Goal: Task Accomplishment & Management: Complete application form

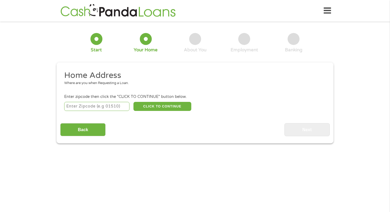
click at [121, 102] on input "number" at bounding box center [97, 106] width 66 height 9
click at [105, 103] on input "number" at bounding box center [97, 106] width 66 height 9
type input "77059"
select select "[US_STATE]"
click at [152, 110] on button "CLICK TO CONTINUE" at bounding box center [163, 106] width 58 height 9
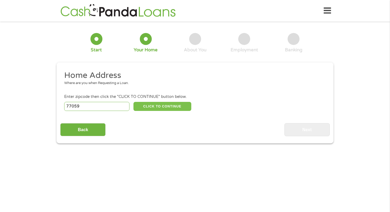
type input "77059"
type input "[GEOGRAPHIC_DATA]"
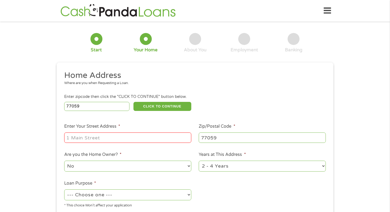
click at [135, 133] on input "Enter Your Street Address *" at bounding box center [127, 137] width 127 height 10
type input "[STREET_ADDRESS]"
click at [122, 165] on select "No Yes" at bounding box center [127, 165] width 127 height 11
click at [64, 161] on select "No Yes" at bounding box center [127, 165] width 127 height 11
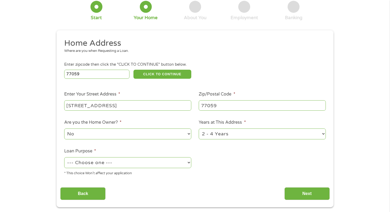
scroll to position [73, 0]
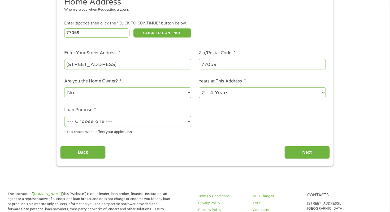
click at [144, 124] on select "--- Choose one --- Pay Bills Debt Consolidation Home Improvement Major Purchase…" at bounding box center [127, 121] width 127 height 11
select select "shorttermcash"
click at [64, 116] on select "--- Choose one --- Pay Bills Debt Consolidation Home Improvement Major Purchase…" at bounding box center [127, 121] width 127 height 11
click at [316, 152] on input "Next" at bounding box center [307, 152] width 45 height 13
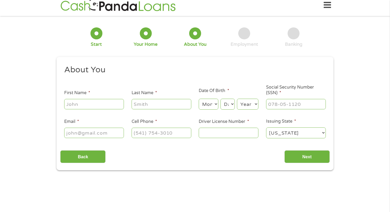
scroll to position [0, 0]
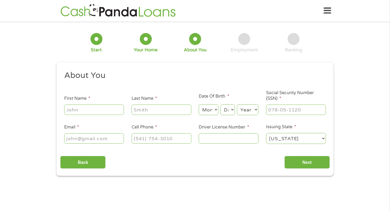
click at [84, 107] on input "First Name *" at bounding box center [94, 109] width 60 height 10
type input "Cali"
type input "Green"
type input "[EMAIL_ADDRESS][DOMAIN_NAME]"
type input "[PHONE_NUMBER]"
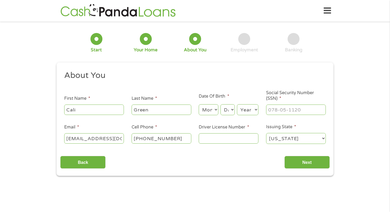
click at [211, 112] on select "Month 1 2 3 4 5 6 7 8 9 10 11 12" at bounding box center [208, 109] width 19 height 11
select select "3"
click at [199, 104] on select "Month 1 2 3 4 5 6 7 8 9 10 11 12" at bounding box center [208, 109] width 19 height 11
click at [228, 109] on select "Day 1 2 3 4 5 6 7 8 9 10 11 12 13 14 15 16 17 18 19 20 21 22 23 24 25 26 27 28 …" at bounding box center [228, 109] width 14 height 11
select select "17"
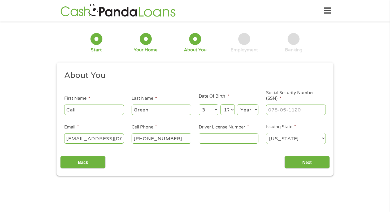
click at [221, 104] on select "Day 1 2 3 4 5 6 7 8 9 10 11 12 13 14 15 16 17 18 19 20 21 22 23 24 25 26 27 28 …" at bounding box center [228, 109] width 14 height 11
click at [248, 107] on select "Year [DATE] 2006 2005 2004 2003 2002 2001 2000 1999 1998 1997 1996 1995 1994 19…" at bounding box center [247, 109] width 21 height 11
select select "2000"
click at [237, 104] on select "Year [DATE] 2006 2005 2004 2003 2002 2001 2000 1999 1998 1997 1996 1995 1994 19…" at bounding box center [247, 109] width 21 height 11
click at [274, 115] on div at bounding box center [296, 110] width 60 height 12
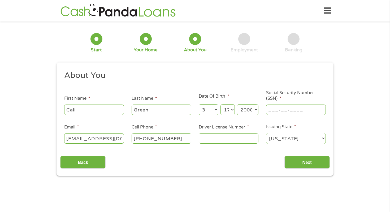
click at [274, 111] on input "___-__-____" at bounding box center [296, 109] width 60 height 10
type input "639-70-0588"
click at [229, 143] on input "Driver License Number *" at bounding box center [229, 138] width 60 height 10
type input "40605599"
click at [324, 166] on input "Next" at bounding box center [307, 162] width 45 height 13
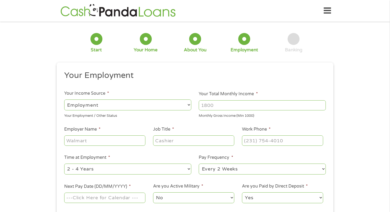
scroll to position [2, 2]
click at [219, 104] on input "Your Total Monthly Income *" at bounding box center [262, 105] width 127 height 10
type input "4500"
click at [88, 140] on input "Employer Name *" at bounding box center [104, 140] width 81 height 10
type input "Goose Creek CISD"
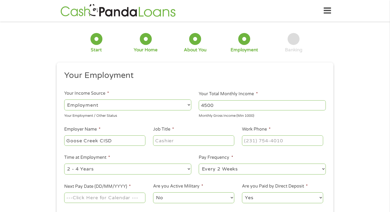
click at [161, 142] on input "Job Title *" at bounding box center [193, 140] width 81 height 10
type input "Teacher"
click at [280, 138] on input "(___) ___-____" at bounding box center [282, 140] width 81 height 10
type input "[PHONE_NUMBER]"
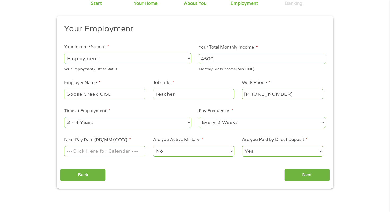
scroll to position [52, 0]
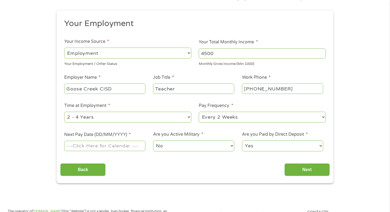
click at [95, 120] on select "--- Choose one --- 1 Year or less 1 - 2 Years 2 - 4 Years Over 4 Years" at bounding box center [127, 116] width 127 height 11
click at [64, 111] on select "--- Choose one --- 1 Year or less 1 - 2 Years 2 - 4 Years Over 4 Years" at bounding box center [127, 116] width 127 height 11
click at [218, 118] on select "--- Choose one --- Every 2 Weeks Every Week Monthly Semi-Monthly" at bounding box center [262, 116] width 127 height 11
select select "semimonthly"
click at [199, 111] on select "--- Choose one --- Every 2 Weeks Every Week Monthly Semi-Monthly" at bounding box center [262, 116] width 127 height 11
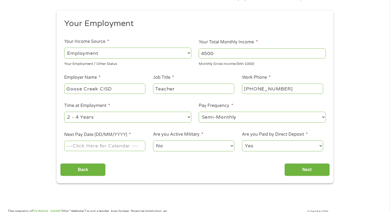
click at [104, 145] on input "Next Pay Date (DD/MM/YYYY) *" at bounding box center [104, 145] width 81 height 10
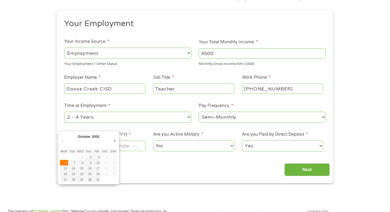
type input "[DATE]"
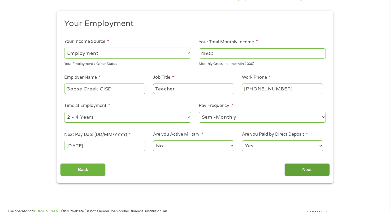
click at [296, 170] on input "Next" at bounding box center [307, 169] width 45 height 13
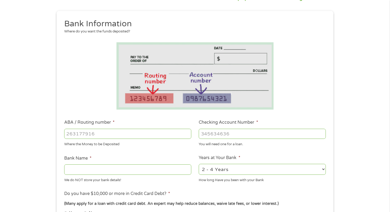
scroll to position [82, 0]
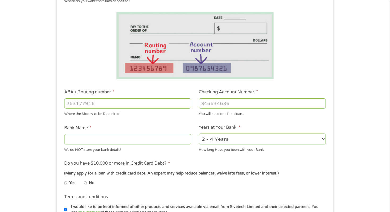
click at [121, 101] on input "ABA / Routing number *" at bounding box center [127, 103] width 127 height 10
type input "111000025"
type input "BANK OF AMERICA NA"
type input "111000025"
click at [215, 102] on input "Checking Account Number *" at bounding box center [262, 103] width 127 height 10
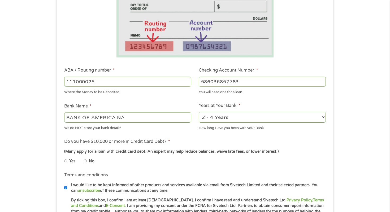
scroll to position [104, 0]
type input "586036857783"
click at [229, 121] on select "2 - 4 Years 6 - 12 Months 1 - 2 Years Over 4 Years" at bounding box center [262, 116] width 127 height 11
select select "60months"
click at [199, 111] on select "2 - 4 Years 6 - 12 Months 1 - 2 Years Over 4 Years" at bounding box center [262, 116] width 127 height 11
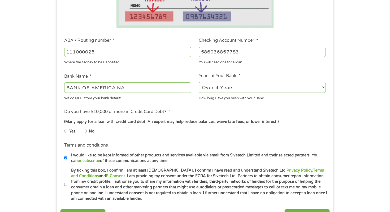
scroll to position [134, 0]
click at [88, 130] on li "No" at bounding box center [93, 131] width 19 height 10
click at [86, 131] on input "No" at bounding box center [85, 130] width 3 height 8
radio input "true"
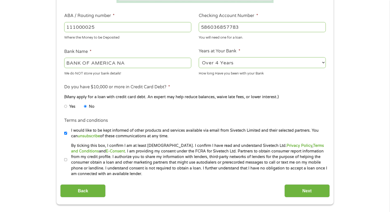
scroll to position [163, 0]
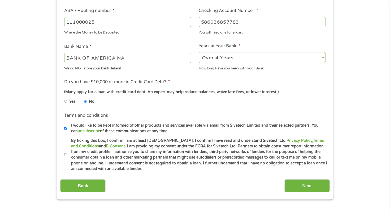
click at [68, 152] on label "By ticking this box, I confirm I am at least [DEMOGRAPHIC_DATA]. I confirm I ha…" at bounding box center [197, 154] width 260 height 34
click at [67, 152] on input "By ticking this box, I confirm I am at least [DEMOGRAPHIC_DATA]. I confirm I ha…" at bounding box center [65, 154] width 3 height 8
checkbox input "true"
click at [311, 188] on input "Next" at bounding box center [307, 185] width 45 height 13
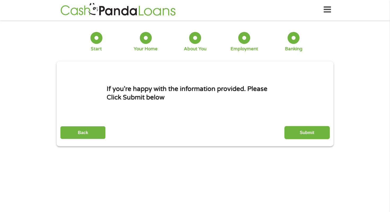
scroll to position [0, 0]
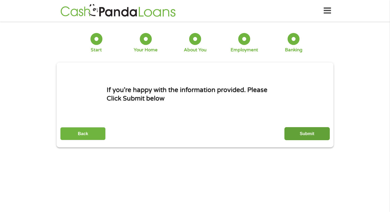
click at [304, 135] on input "Submit" at bounding box center [307, 133] width 45 height 13
